Goal: Task Accomplishment & Management: Manage account settings

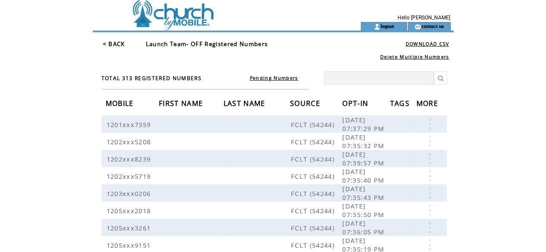
click at [433, 42] on link "DOWNLOAD CSV" at bounding box center [428, 44] width 44 height 6
click at [117, 45] on link "< BACK" at bounding box center [114, 44] width 22 height 8
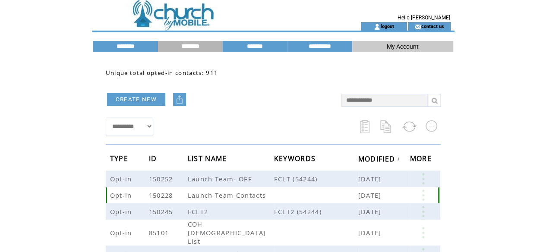
click at [422, 194] on link at bounding box center [423, 195] width 26 height 11
click at [376, 195] on link "EDIT" at bounding box center [374, 196] width 14 height 8
click at [427, 197] on link at bounding box center [423, 195] width 26 height 11
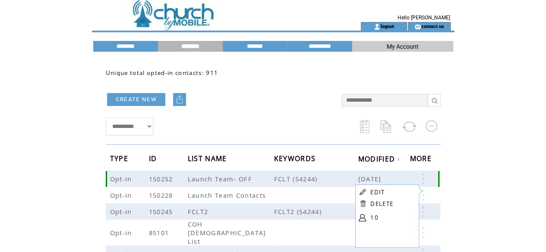
click at [422, 181] on link at bounding box center [423, 178] width 26 height 11
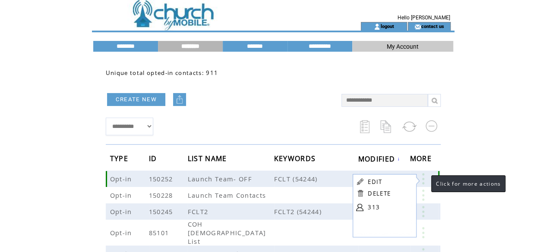
click at [422, 181] on link at bounding box center [423, 178] width 26 height 11
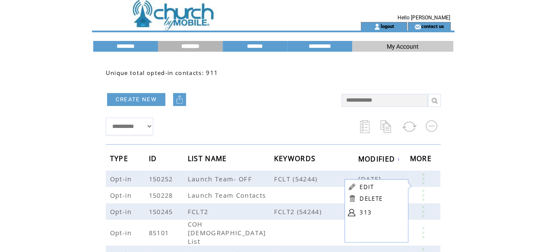
click at [370, 213] on link "313" at bounding box center [380, 212] width 43 height 13
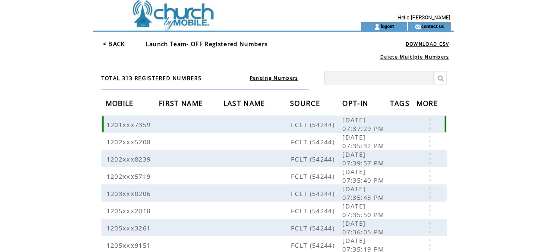
click at [427, 121] on link at bounding box center [429, 124] width 26 height 11
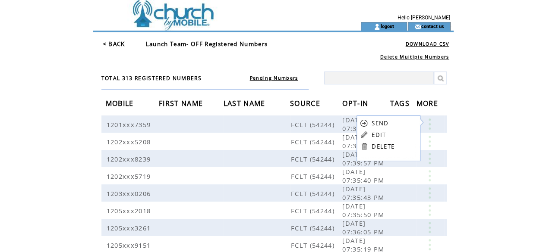
click at [382, 135] on link "EDIT" at bounding box center [379, 135] width 14 height 8
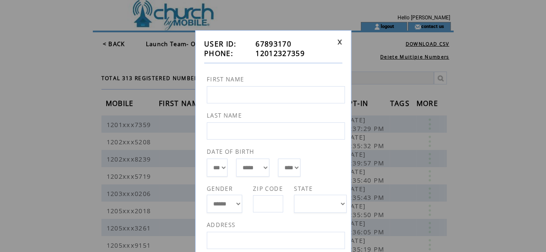
click at [340, 43] on link at bounding box center [339, 42] width 5 height 6
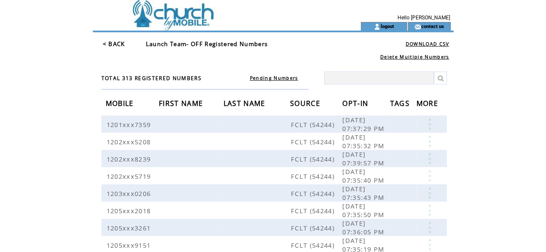
click at [430, 46] on link "DOWNLOAD CSV" at bounding box center [428, 44] width 44 height 6
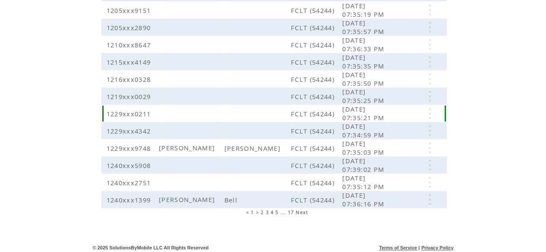
scroll to position [238, 0]
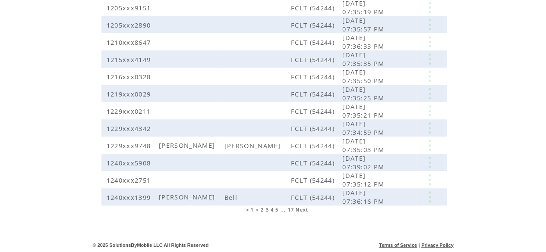
drag, startPoint x: 258, startPoint y: 210, endPoint x: 209, endPoint y: 273, distance: 80.2
